Goal: Find specific page/section: Find specific page/section

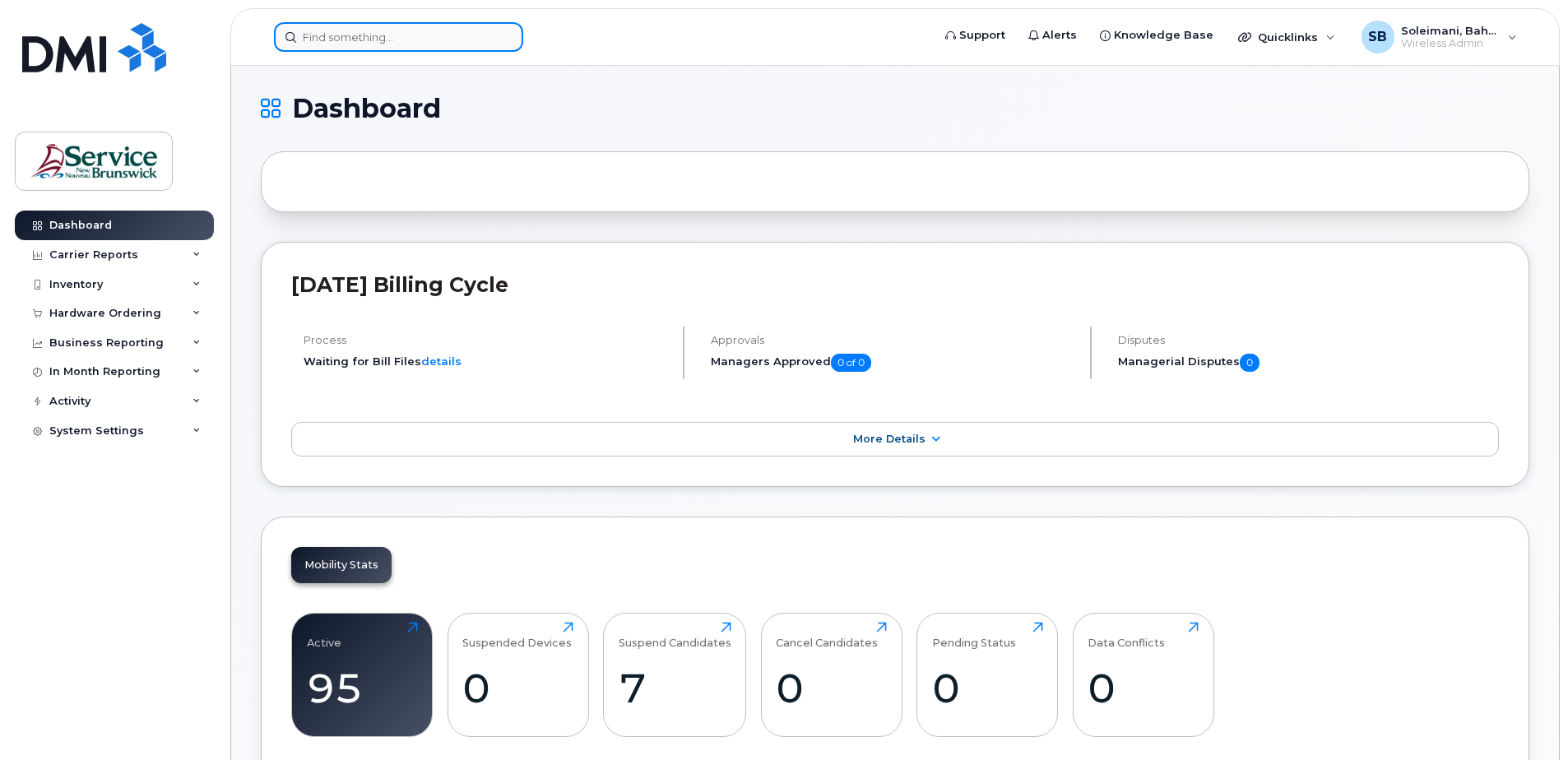
click at [374, 33] on input at bounding box center [399, 36] width 249 height 29
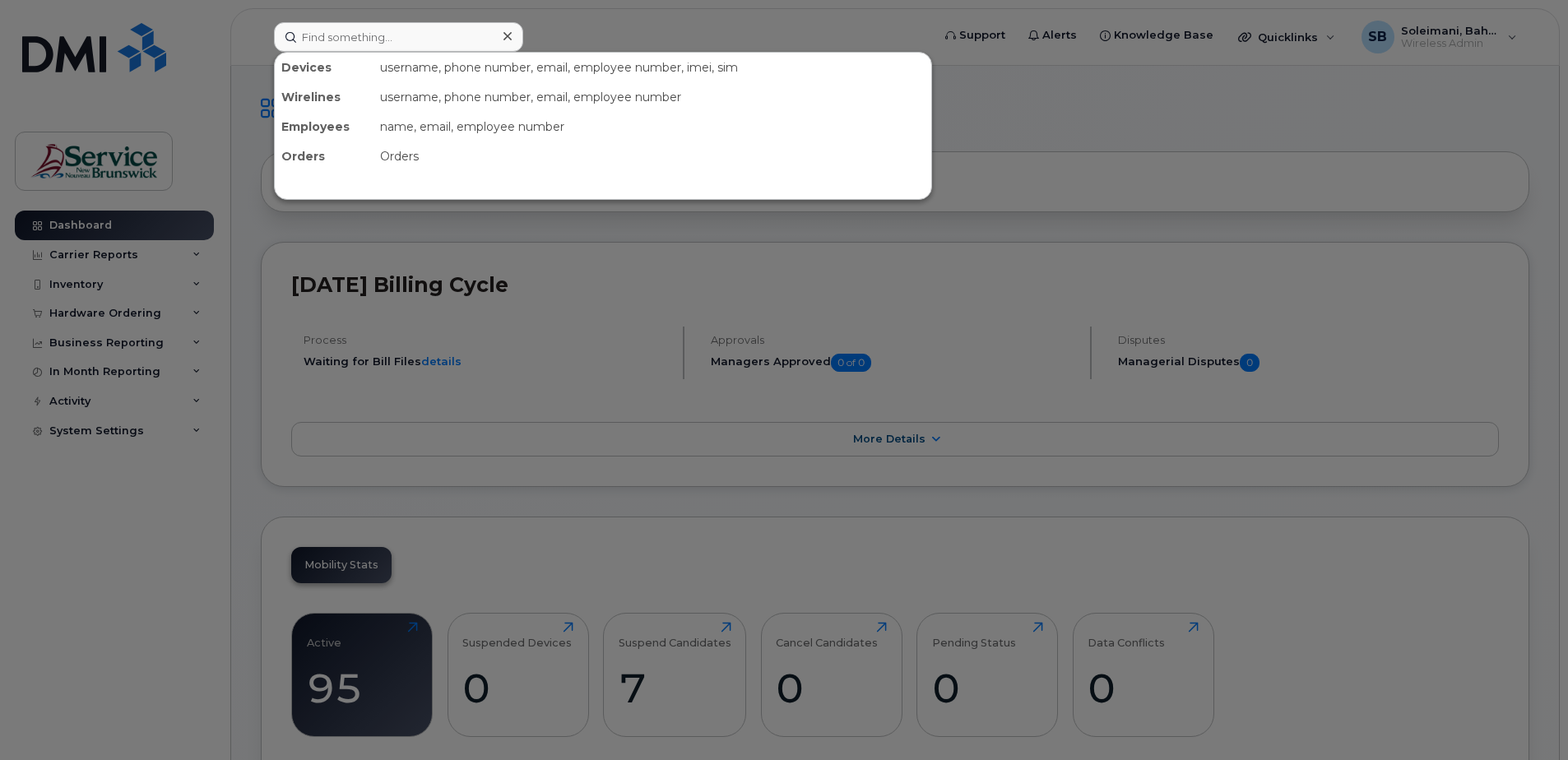
click at [310, 66] on div "Devices" at bounding box center [324, 67] width 98 height 29
click at [383, 74] on div "username, phone number, email, employee number, imei, sim" at bounding box center [652, 67] width 557 height 29
click at [462, 66] on div "username, phone number, email, employee number, imei, sim" at bounding box center [652, 67] width 557 height 29
drag, startPoint x: 462, startPoint y: 66, endPoint x: 318, endPoint y: 66, distance: 144.0
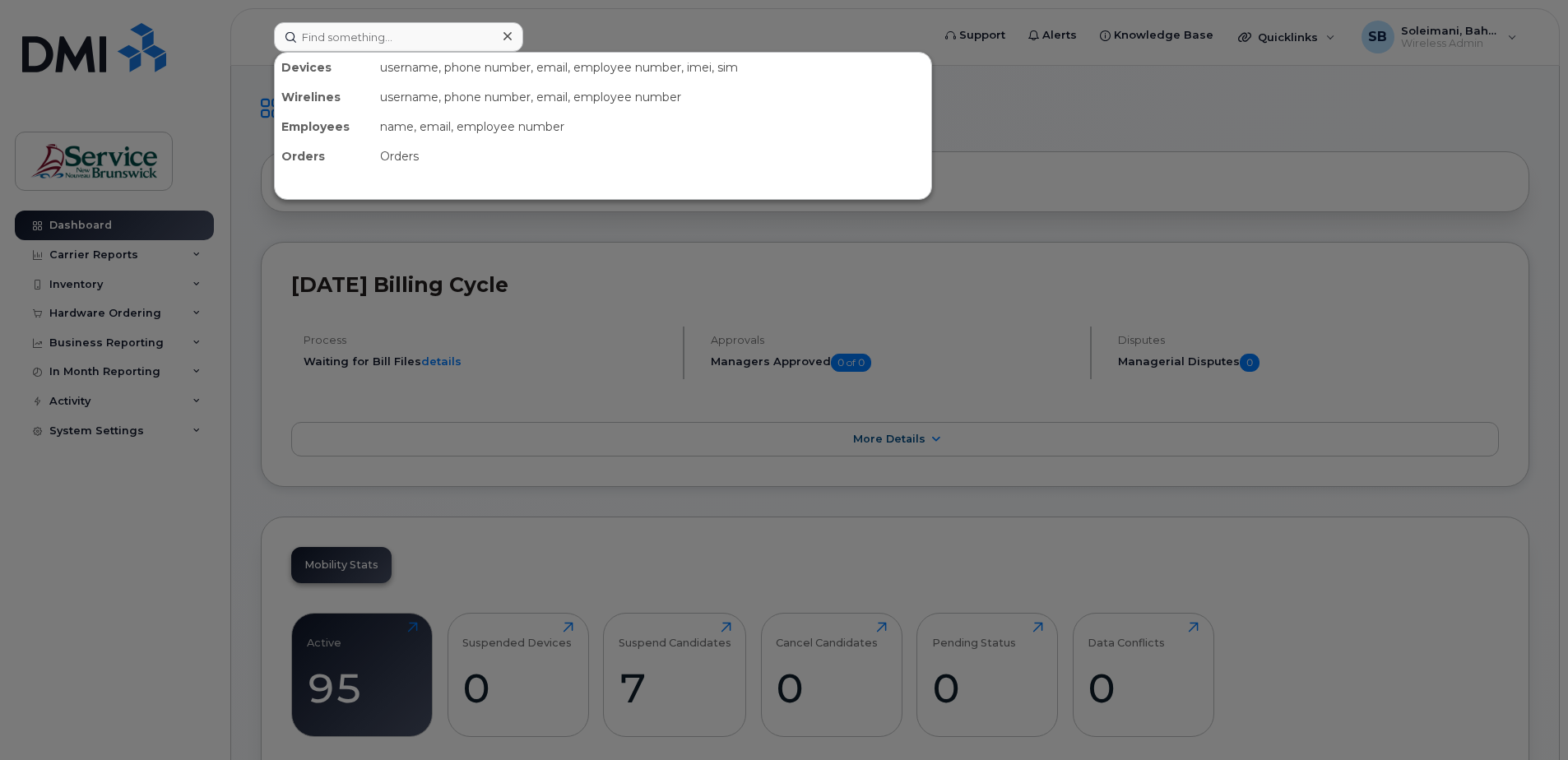
click at [318, 66] on div "Devices" at bounding box center [324, 67] width 98 height 29
click at [319, 40] on input at bounding box center [399, 36] width 249 height 29
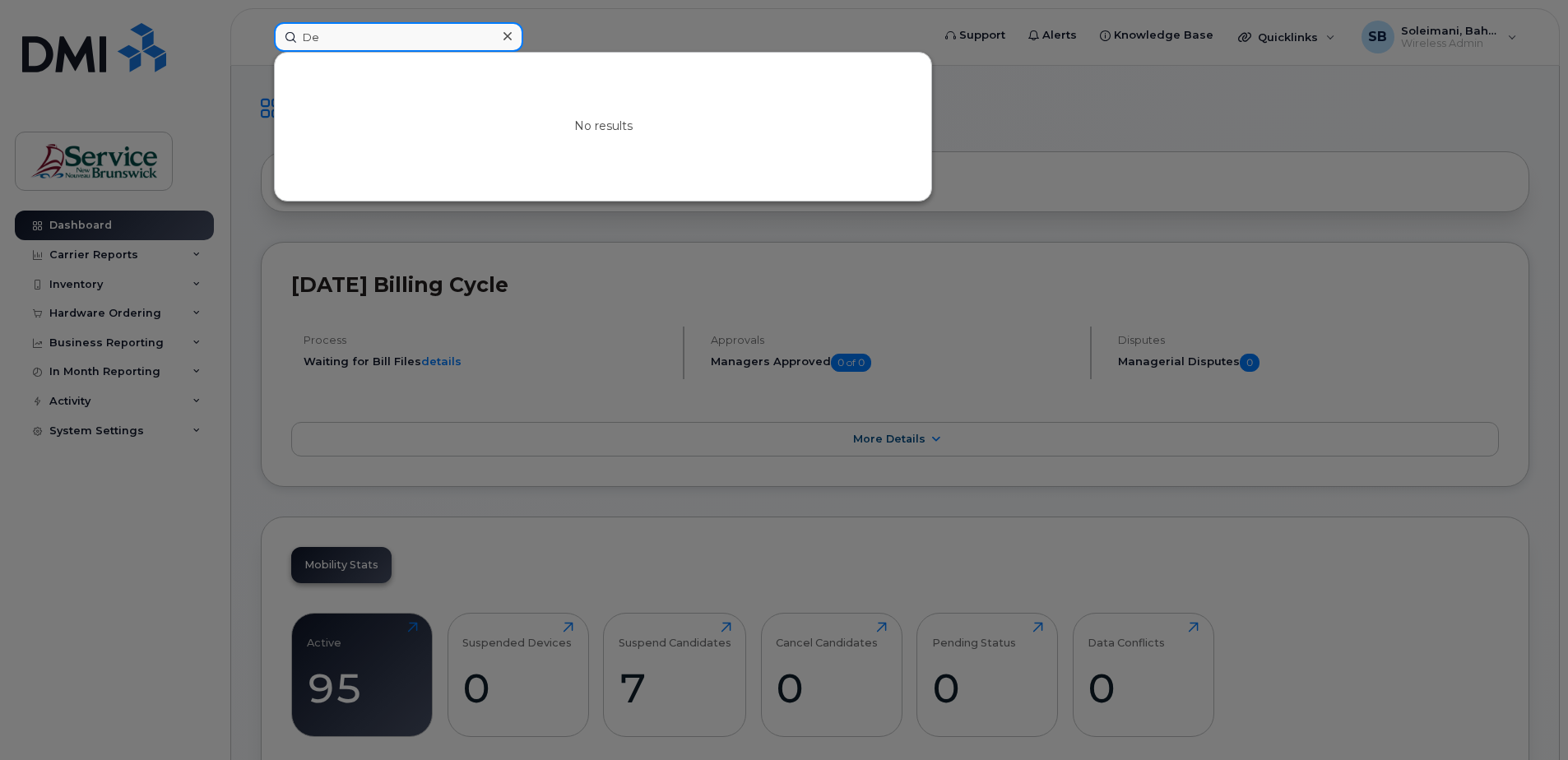
type input "D"
click at [396, 29] on input at bounding box center [399, 36] width 249 height 29
type input "5062537954"
click at [507, 40] on icon at bounding box center [508, 36] width 8 height 13
